Goal: Find specific page/section: Find specific page/section

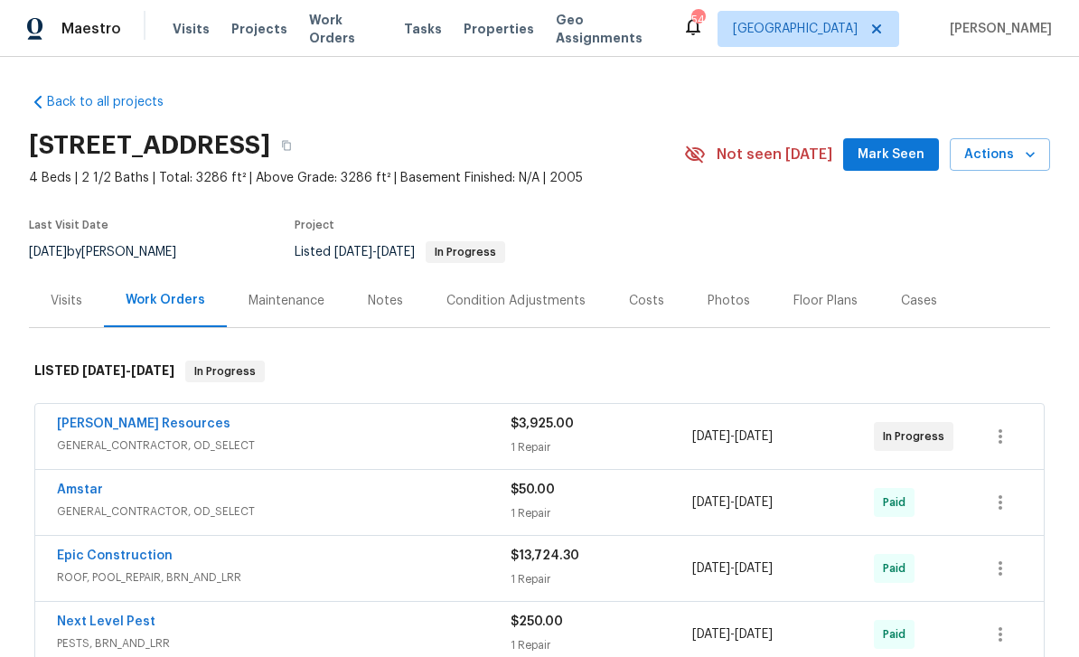
click at [484, 23] on span "Properties" at bounding box center [499, 29] width 70 height 18
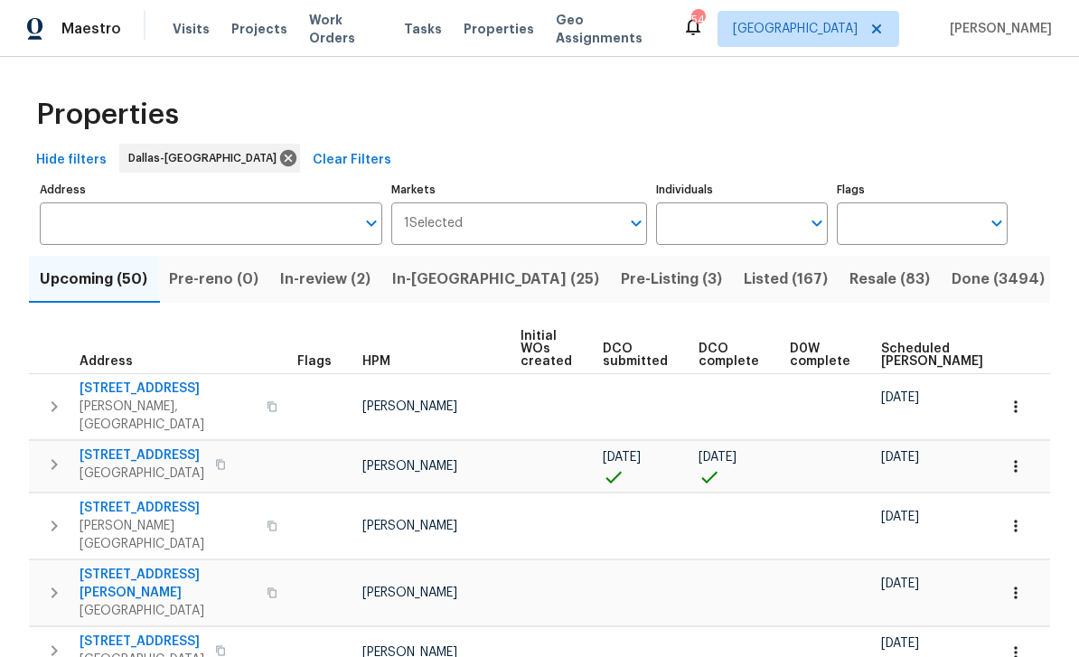
click at [737, 209] on input "text" at bounding box center [728, 223] width 144 height 42
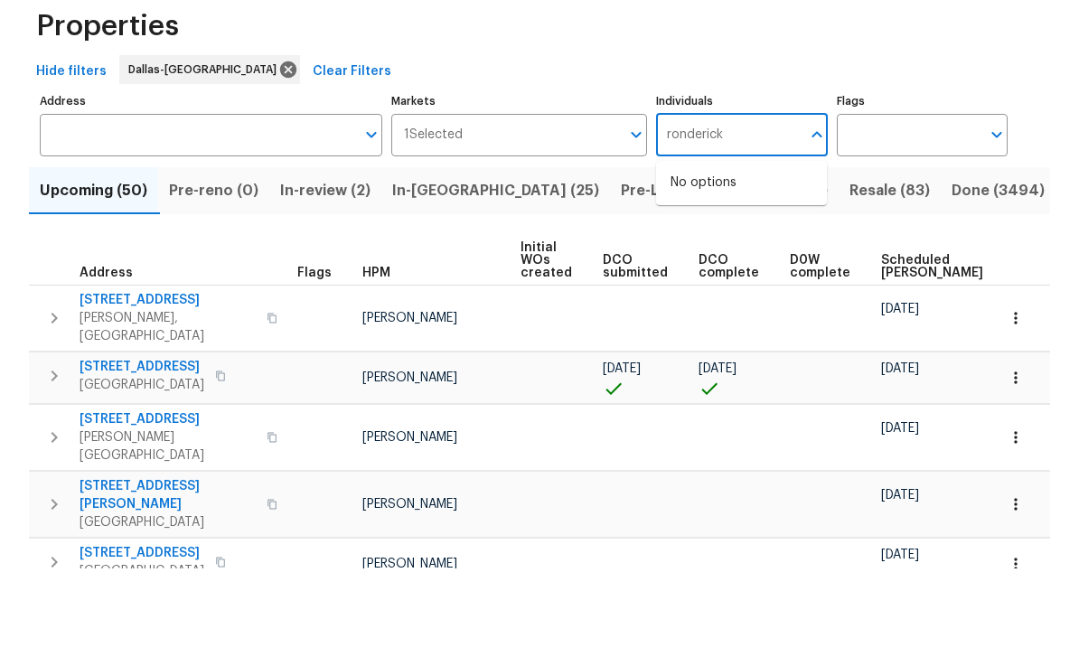
type input "ronderick"
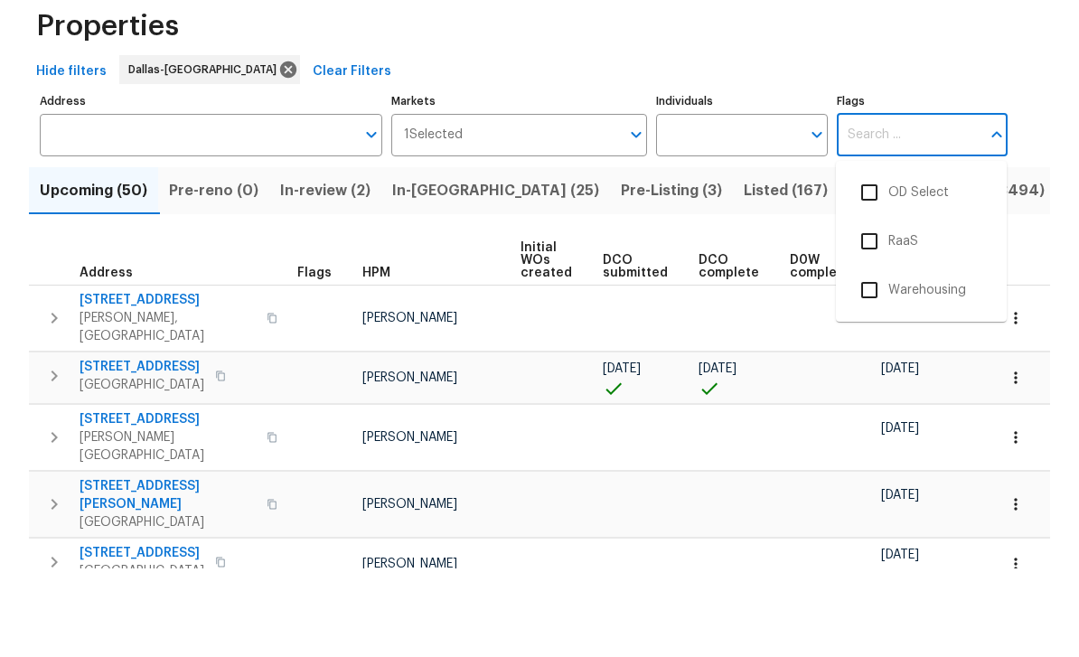
click at [771, 202] on input "Individuals" at bounding box center [728, 223] width 144 height 42
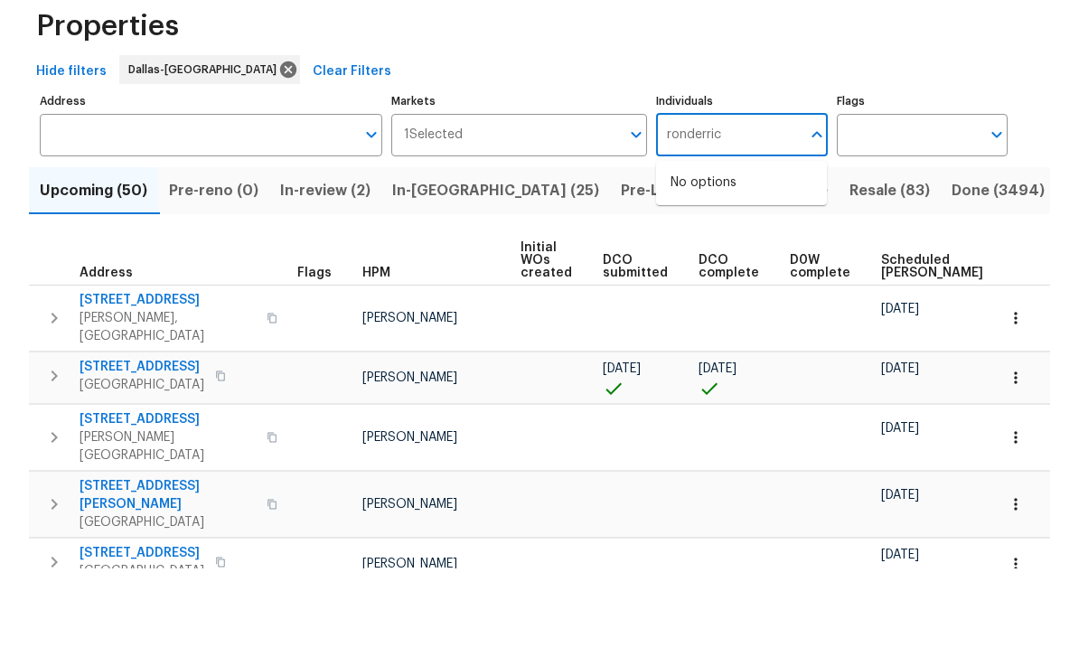
type input "ronderrick"
click at [744, 262] on li "[PERSON_NAME]" at bounding box center [742, 281] width 142 height 38
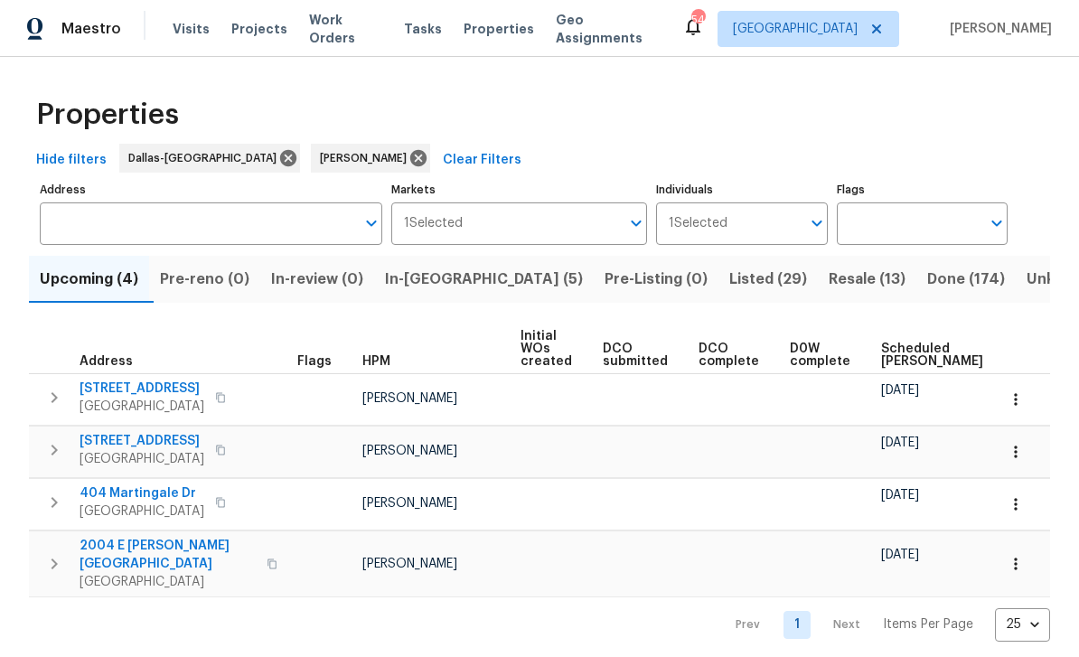
click at [465, 282] on span "In-reno (5)" at bounding box center [484, 279] width 198 height 25
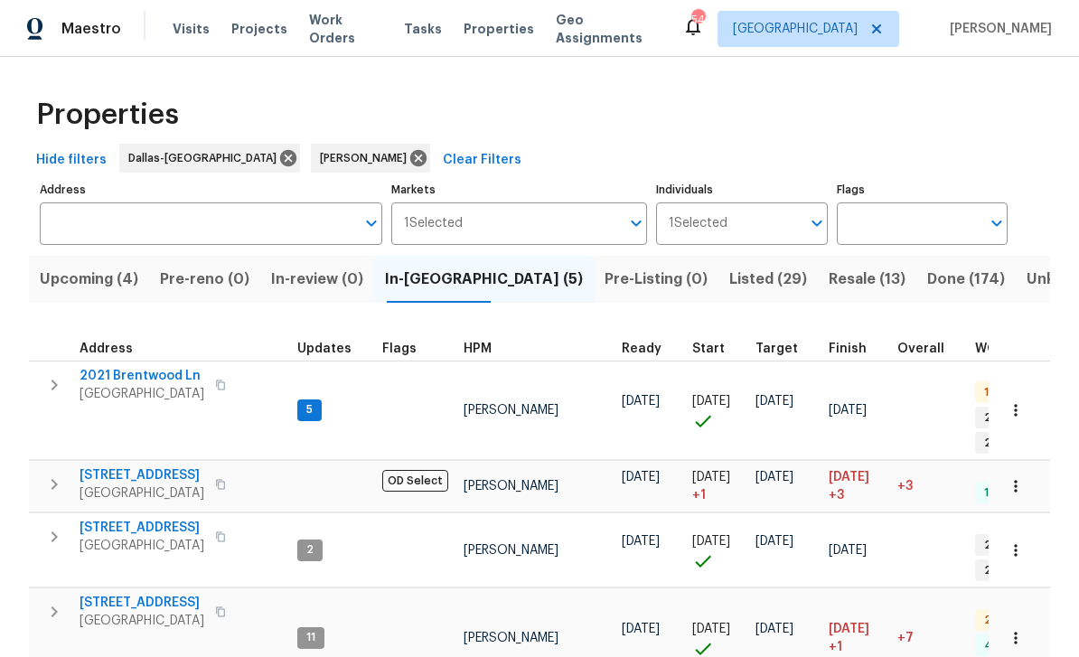
scroll to position [1, 0]
click at [107, 466] on span "2813 E 15th St" at bounding box center [142, 475] width 125 height 18
click at [167, 382] on span "2021 Brentwood Ln" at bounding box center [142, 376] width 125 height 18
